Goal: Task Accomplishment & Management: Manage account settings

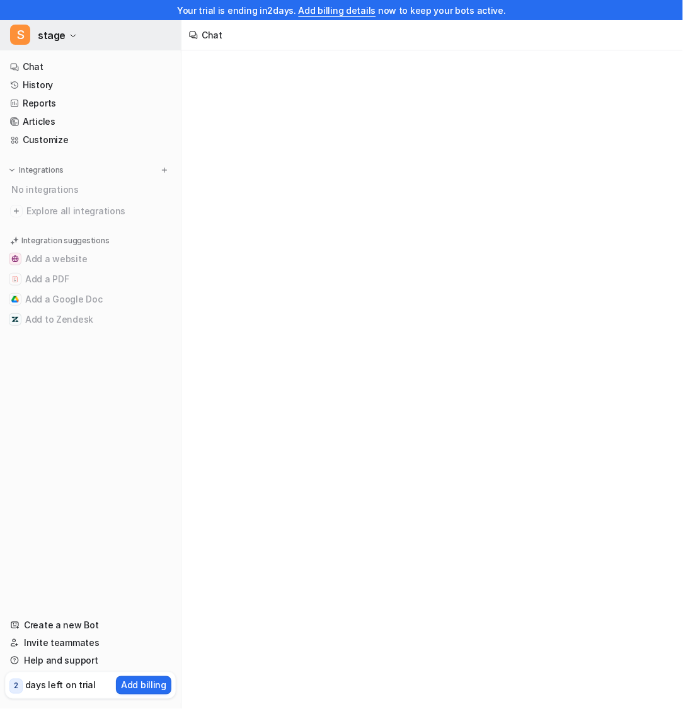
click at [88, 42] on button "S stage" at bounding box center [90, 35] width 181 height 30
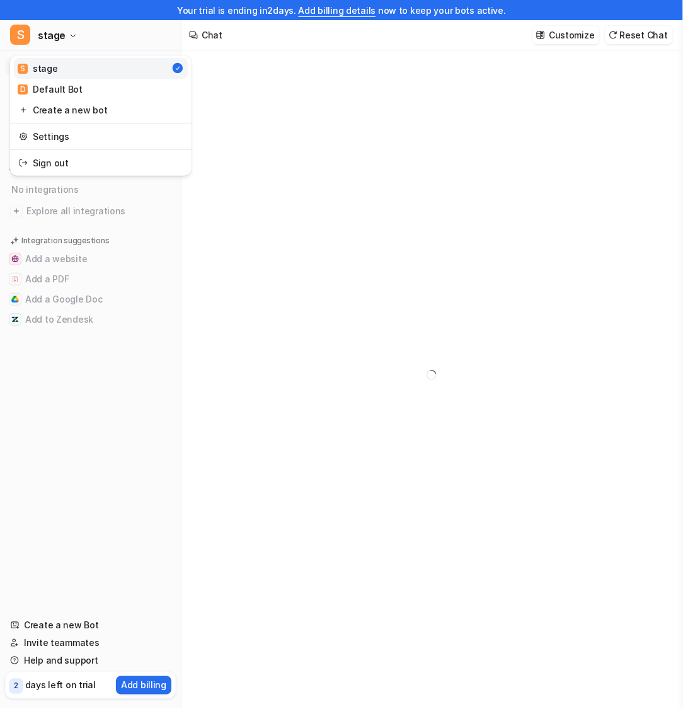
type textarea "**********"
click at [311, 119] on div "**********" at bounding box center [341, 354] width 683 height 709
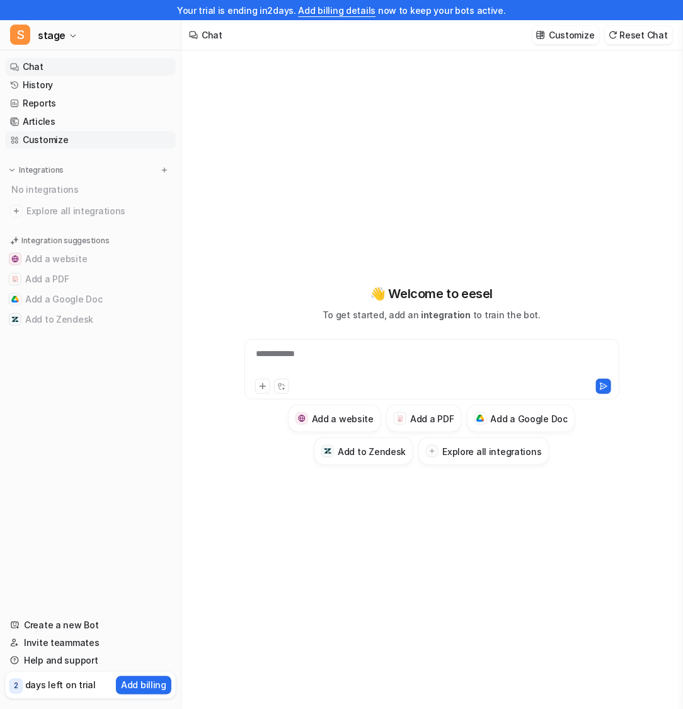
click at [80, 138] on link "Customize" at bounding box center [90, 140] width 171 height 18
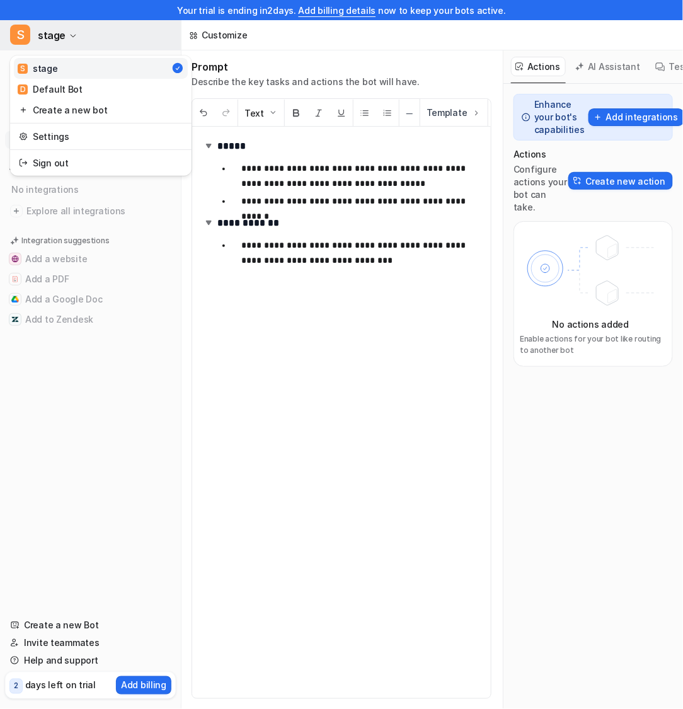
click at [57, 35] on span "stage" at bounding box center [52, 35] width 28 height 18
click at [67, 81] on link "D Default Bot" at bounding box center [101, 89] width 174 height 21
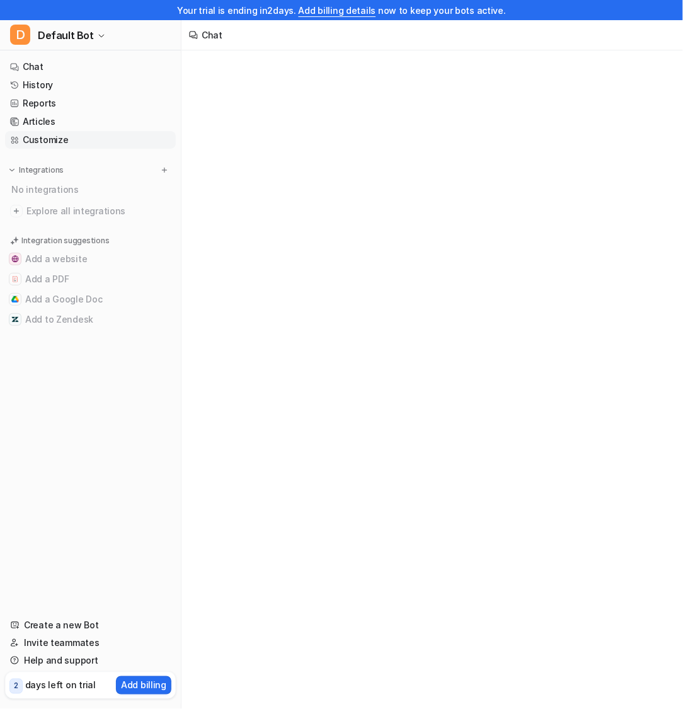
click at [81, 135] on link "Customize" at bounding box center [90, 140] width 171 height 18
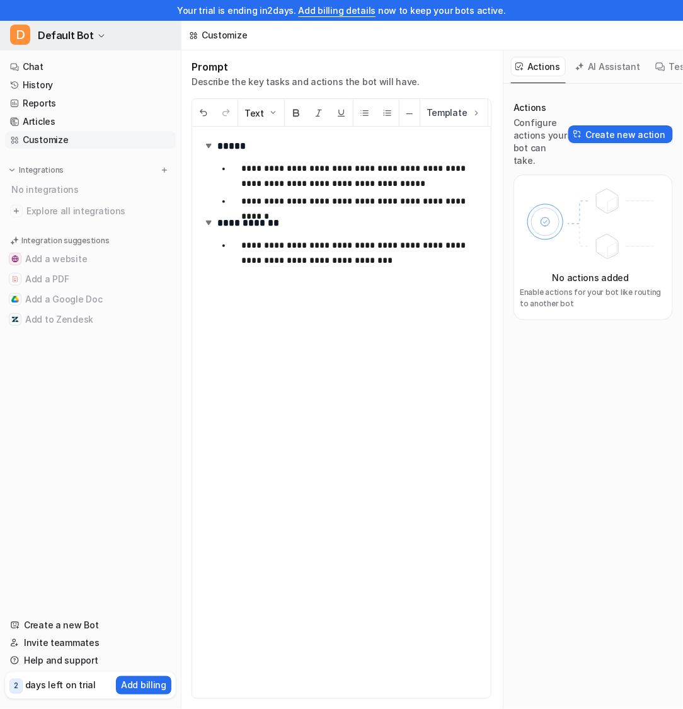
click at [83, 28] on span "Default Bot" at bounding box center [66, 35] width 56 height 18
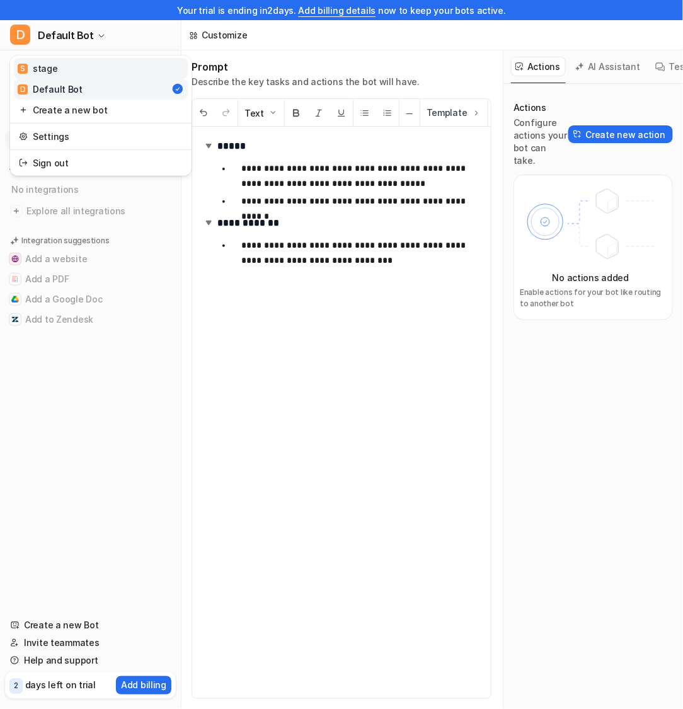
click at [95, 62] on link "S stage" at bounding box center [101, 68] width 174 height 21
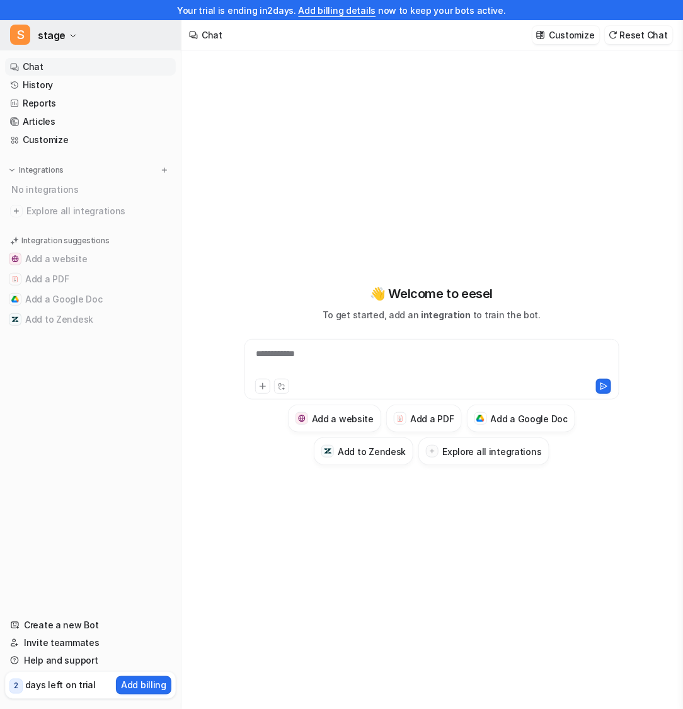
click at [57, 35] on span "stage" at bounding box center [52, 35] width 28 height 18
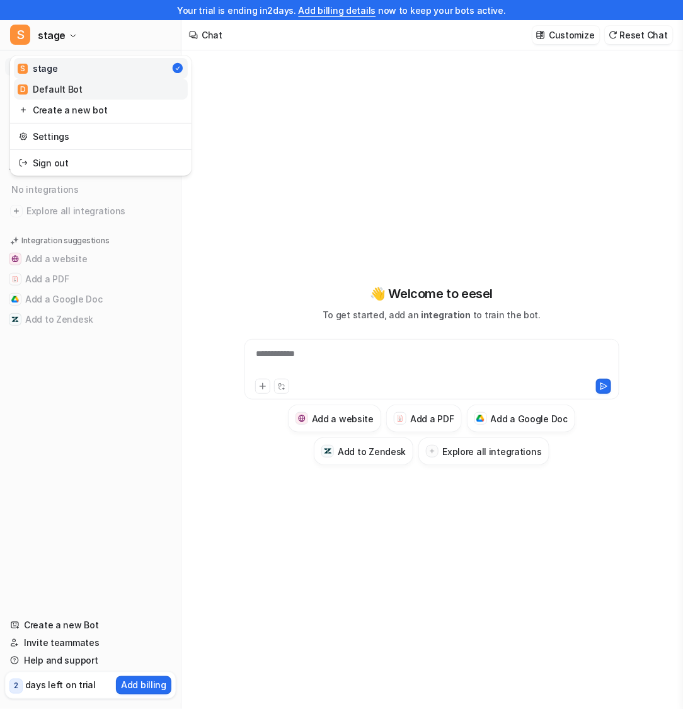
click at [88, 83] on link "D Default Bot" at bounding box center [101, 89] width 174 height 21
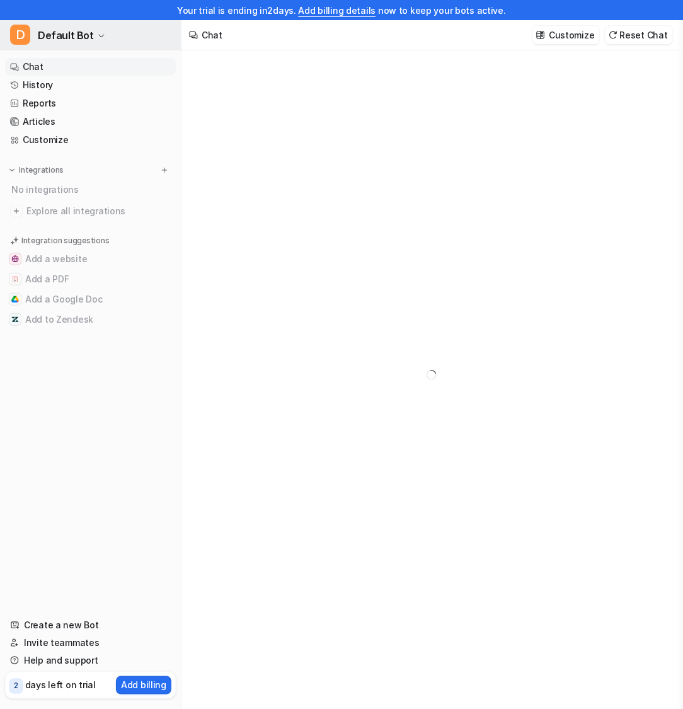
click at [68, 24] on button "D Default Bot" at bounding box center [90, 35] width 181 height 30
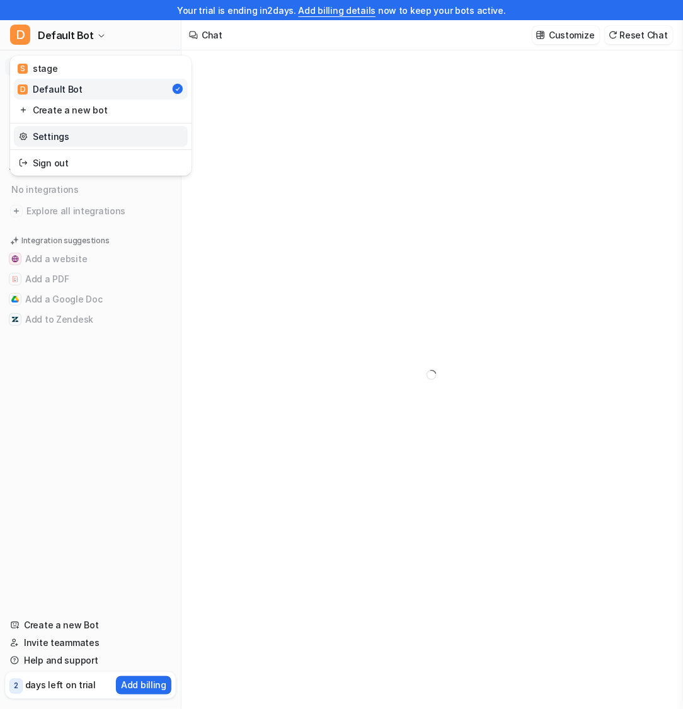
click at [87, 134] on link "Settings" at bounding box center [101, 136] width 174 height 21
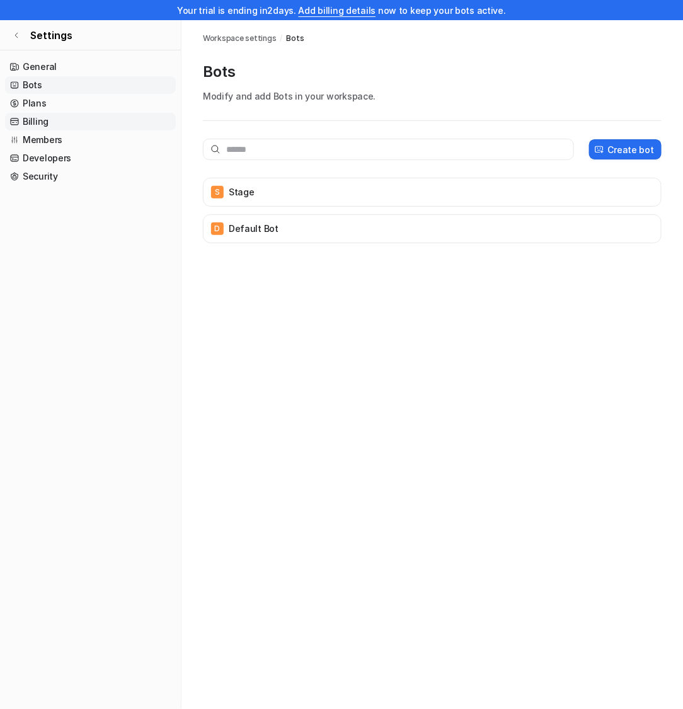
click at [62, 120] on link "Billing" at bounding box center [90, 122] width 171 height 18
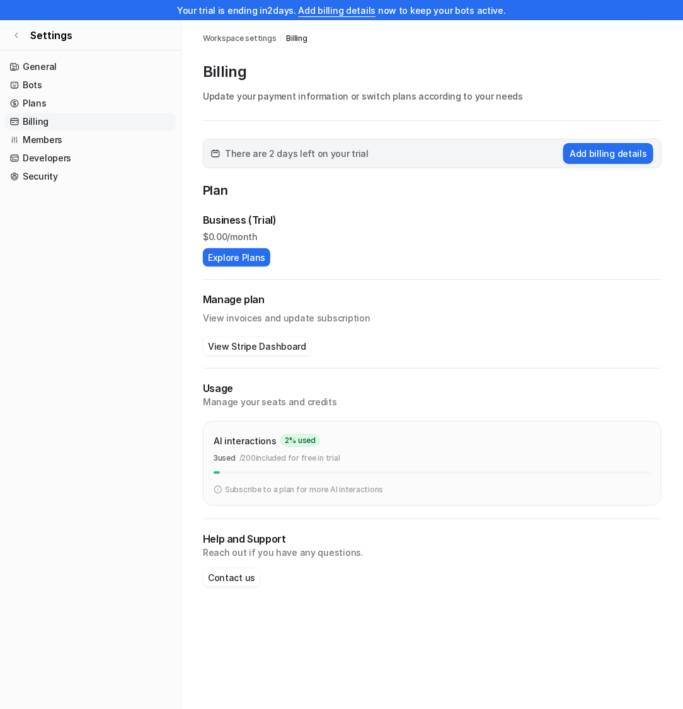
scroll to position [20, 0]
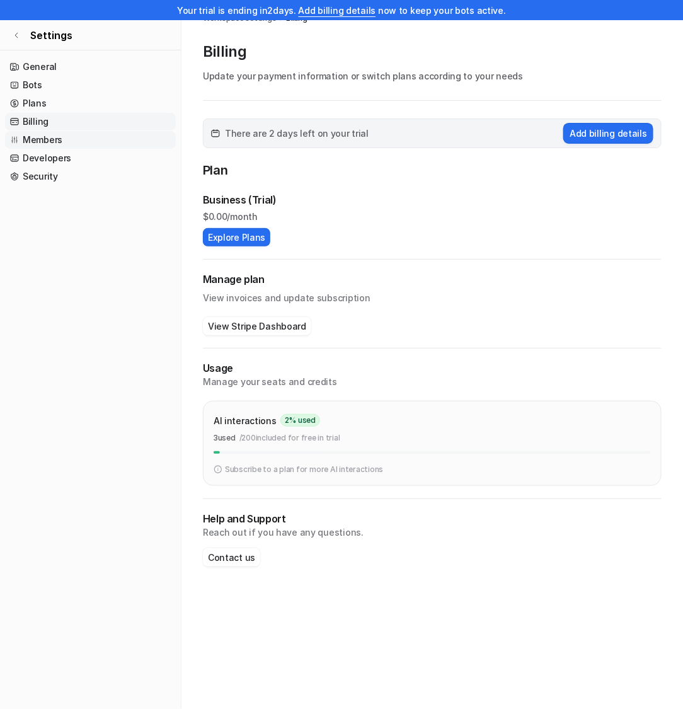
click at [52, 140] on link "Members" at bounding box center [90, 140] width 171 height 18
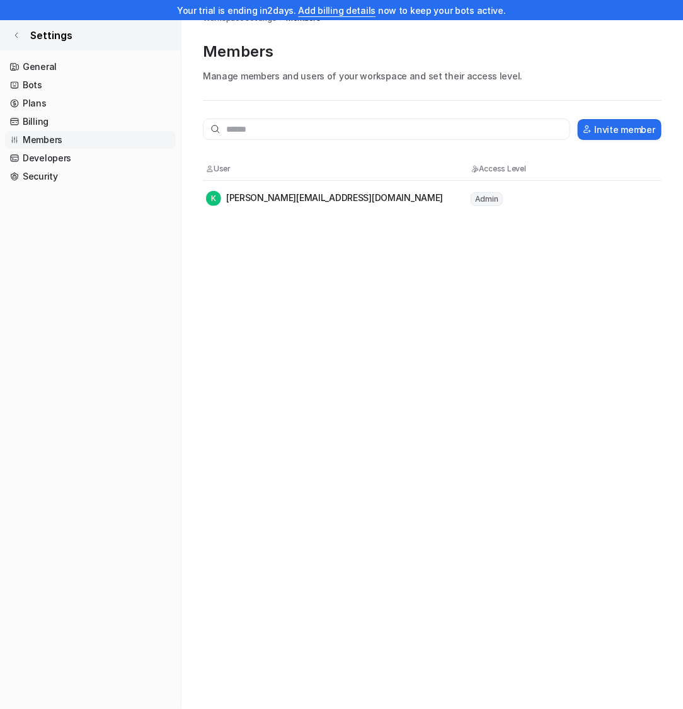
click at [14, 30] on link "Settings" at bounding box center [90, 35] width 181 height 30
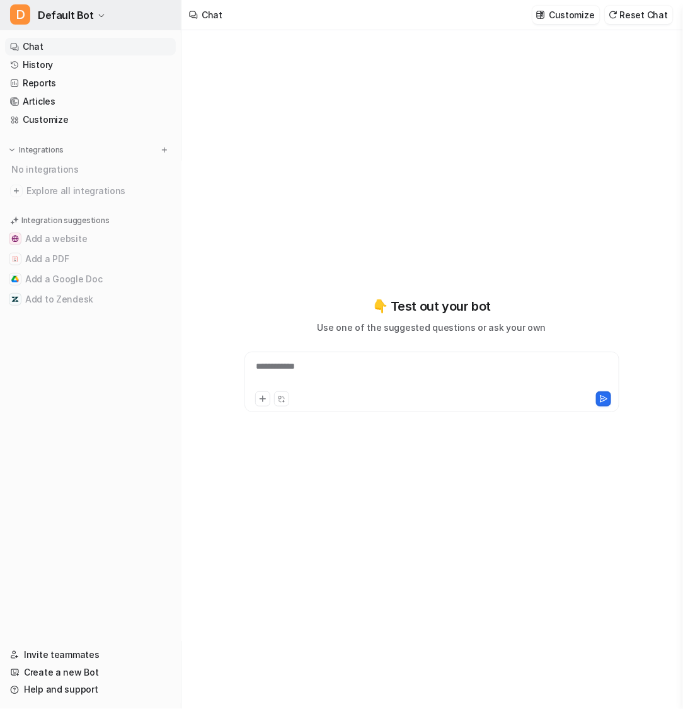
click at [144, 11] on button "D Default Bot" at bounding box center [90, 15] width 181 height 30
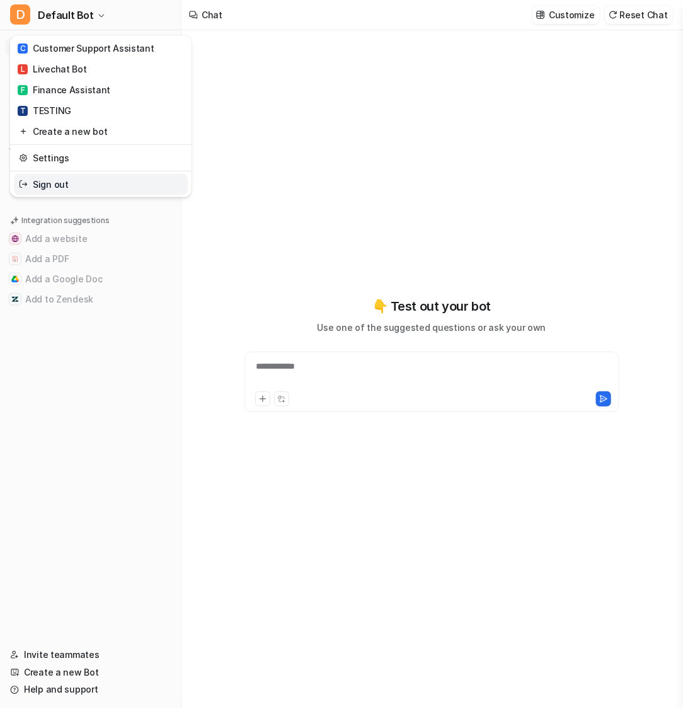
click at [94, 180] on link "Sign out" at bounding box center [101, 184] width 174 height 21
